Goal: Navigation & Orientation: Find specific page/section

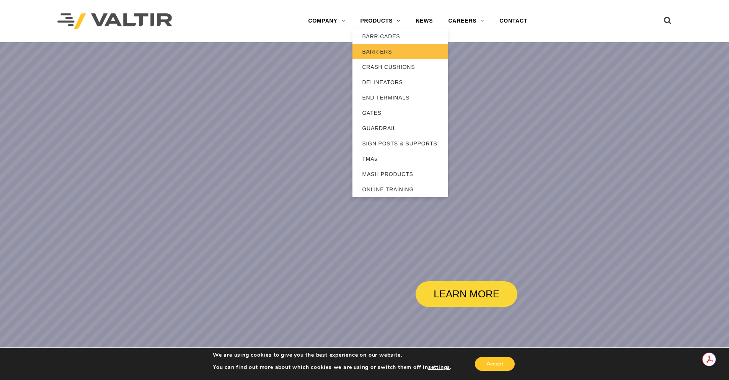
click at [383, 50] on link "BARRIERS" at bounding box center [400, 51] width 96 height 15
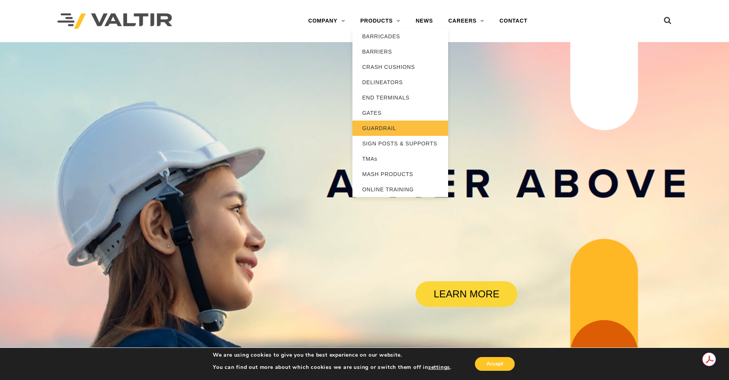
click at [370, 130] on link "GUARDRAIL" at bounding box center [400, 127] width 96 height 15
